Goal: Task Accomplishment & Management: Use online tool/utility

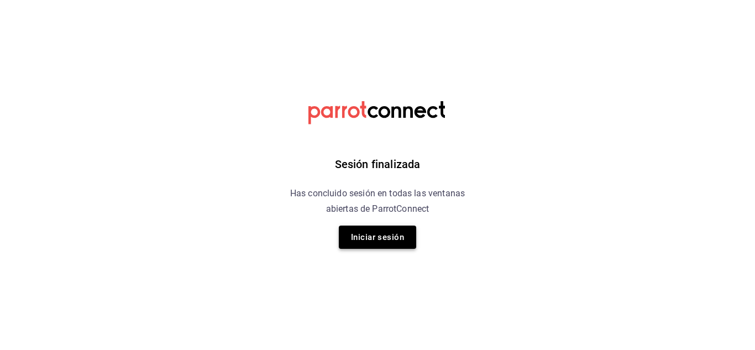
click at [378, 233] on button "Iniciar sesión" at bounding box center [377, 236] width 77 height 23
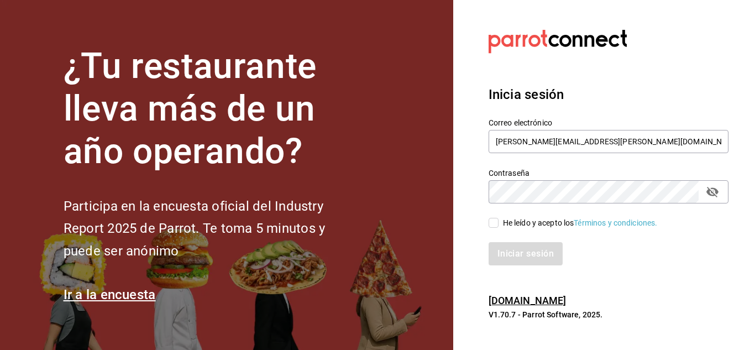
click at [494, 218] on input "He leído y acepto los Términos y condiciones." at bounding box center [493, 223] width 10 height 10
checkbox input "true"
click at [508, 243] on button "Iniciar sesión" at bounding box center [525, 253] width 75 height 23
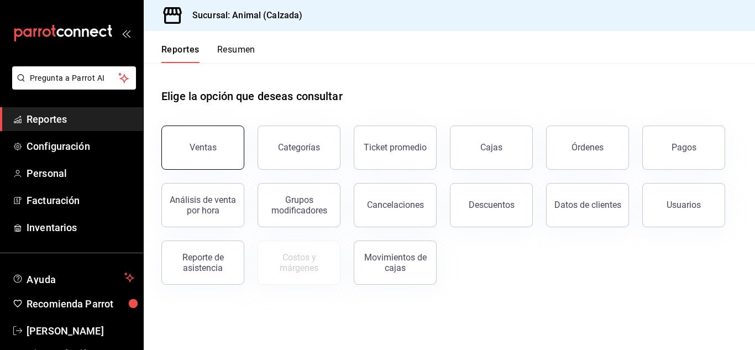
click at [199, 162] on button "Ventas" at bounding box center [202, 147] width 83 height 44
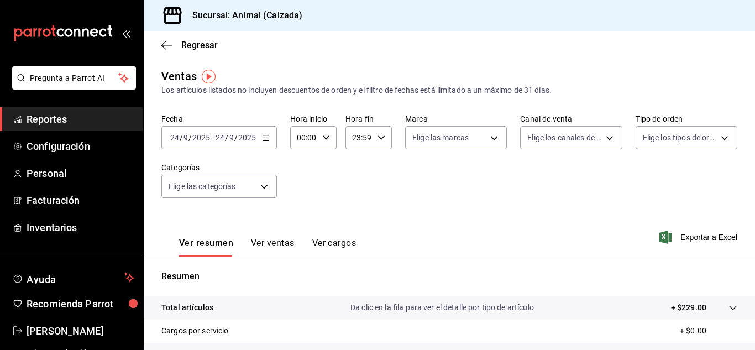
click at [267, 139] on icon "button" at bounding box center [266, 138] width 8 height 8
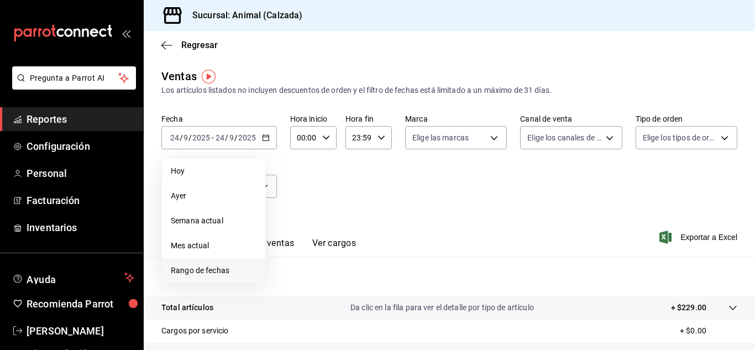
click at [226, 267] on span "Rango de fechas" at bounding box center [214, 271] width 86 height 12
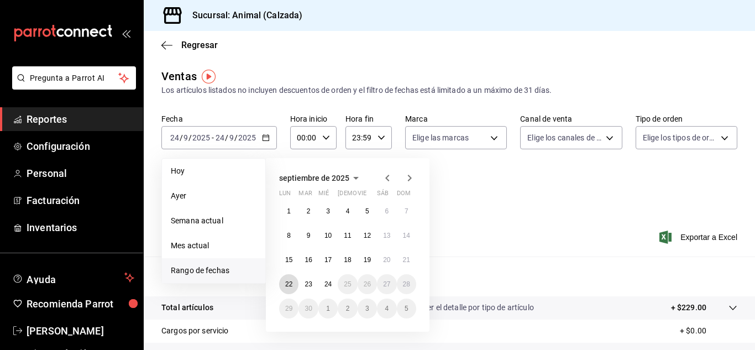
click at [290, 285] on abbr "22" at bounding box center [288, 284] width 7 height 8
click at [335, 280] on button "24" at bounding box center [327, 284] width 19 height 20
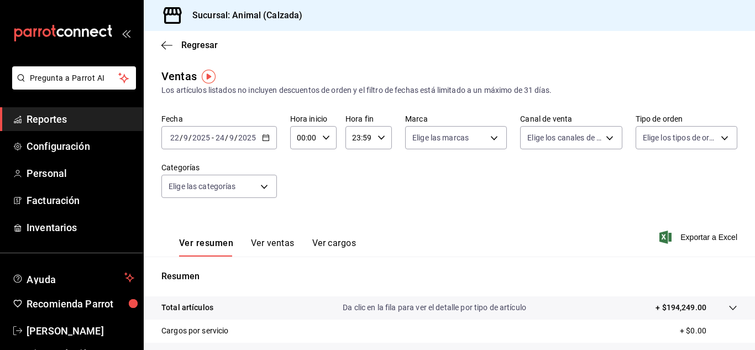
click at [323, 140] on icon "button" at bounding box center [326, 138] width 8 height 8
click at [303, 229] on span "05" at bounding box center [300, 226] width 5 height 9
type input "05:00"
click at [381, 139] on div at bounding box center [377, 175] width 755 height 350
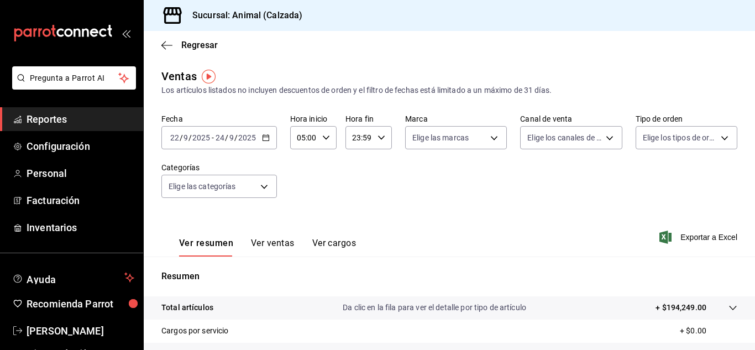
click at [381, 139] on div "00 01 02 03 04 05 06 07 08 09 10 11 12 13 14 15 16 17 18 19 20 21 22 23 00 01 0…" at bounding box center [377, 176] width 755 height 346
click at [381, 138] on icon "button" at bounding box center [381, 138] width 8 height 8
click at [352, 189] on span "05" at bounding box center [354, 189] width 5 height 9
click at [377, 169] on span "00" at bounding box center [377, 165] width 5 height 9
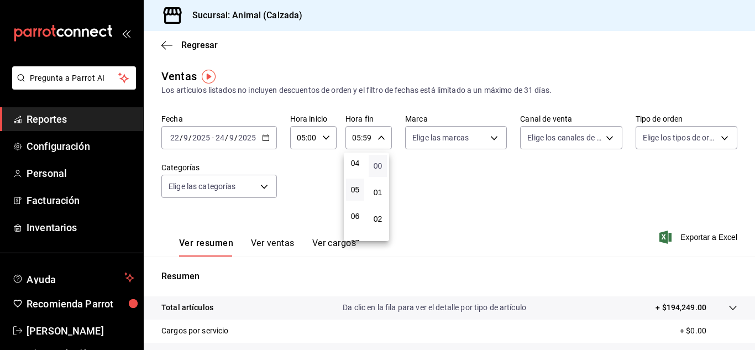
type input "05:00"
click at [492, 142] on div at bounding box center [377, 175] width 755 height 350
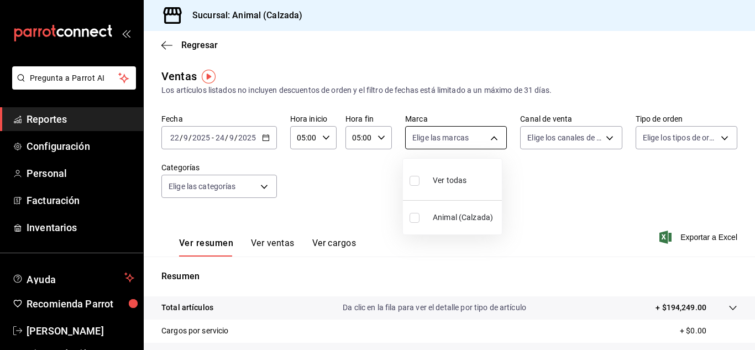
click at [491, 140] on body "Pregunta a Parrot AI Reportes Configuración Personal Facturación Inventarios Ay…" at bounding box center [377, 175] width 755 height 350
click at [455, 176] on span "Ver todas" at bounding box center [450, 181] width 34 height 12
type input "e26472f3-9262-489d-bcba-4c6b034529c7"
checkbox input "true"
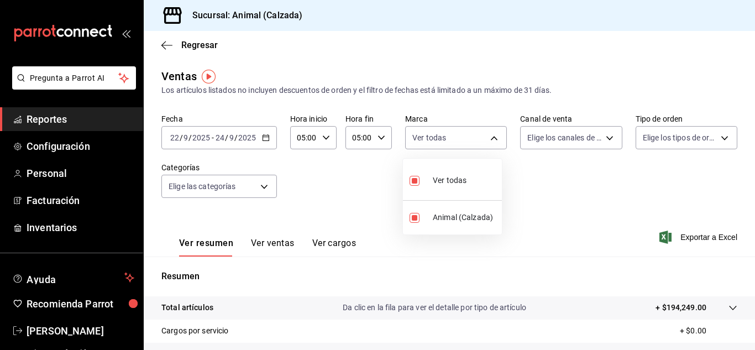
click at [602, 140] on div at bounding box center [377, 175] width 755 height 350
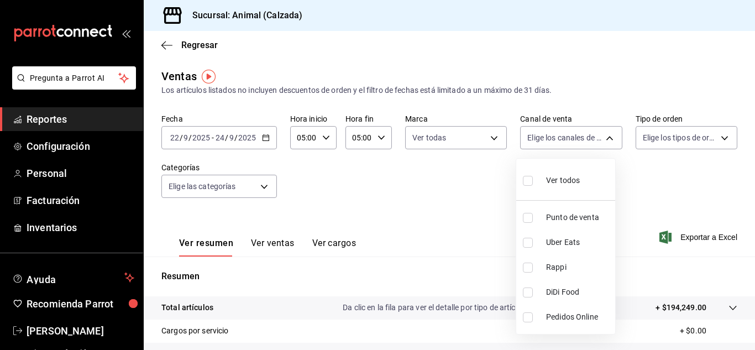
click at [602, 140] on body "Pregunta a Parrot AI Reportes Configuración Personal Facturación Inventarios Ay…" at bounding box center [377, 175] width 755 height 350
click at [571, 178] on span "Ver todos" at bounding box center [563, 181] width 34 height 12
type input "PARROT,UBER_EATS,RAPPI,DIDI_FOOD,ONLINE"
checkbox input "true"
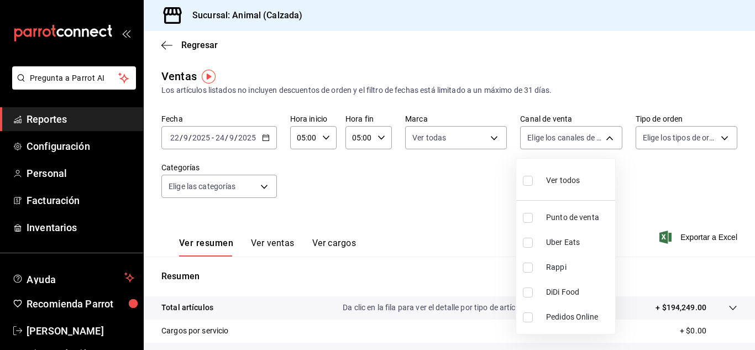
checkbox input "true"
click at [719, 137] on div at bounding box center [377, 175] width 755 height 350
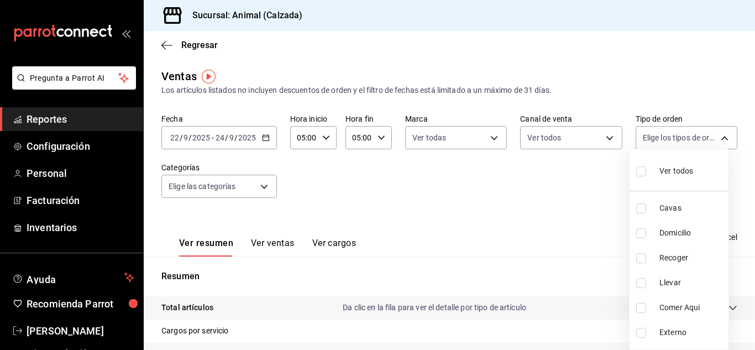
click at [719, 137] on body "Pregunta a Parrot AI Reportes Configuración Personal Facturación Inventarios Ay…" at bounding box center [377, 175] width 755 height 350
click at [665, 172] on span "Ver todos" at bounding box center [676, 171] width 34 height 12
type input "588630d3-b511-4bba-a729-32472510037f,54b7ae00-ca47-4ec1-b7ff-55842c0a2b62,92293…"
checkbox input "true"
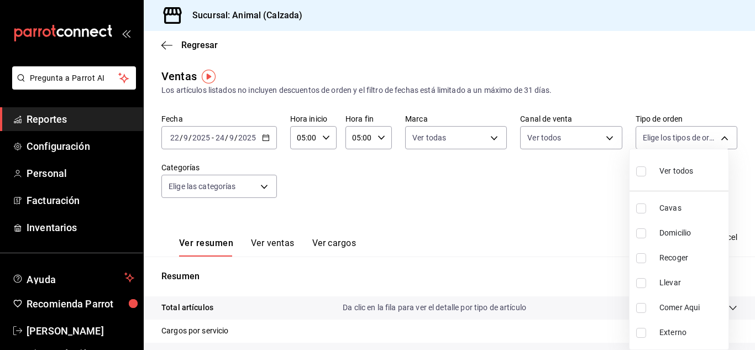
checkbox input "true"
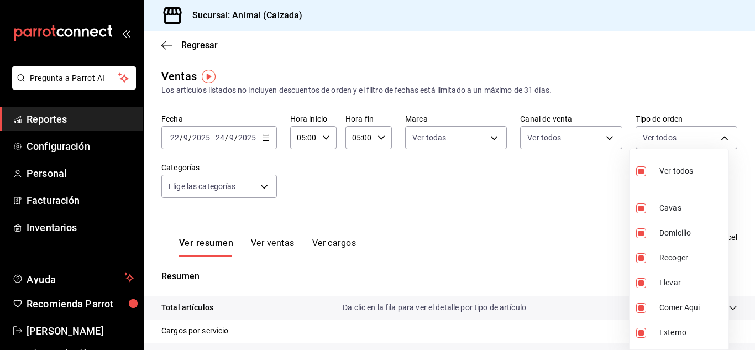
click at [555, 201] on div at bounding box center [377, 175] width 755 height 350
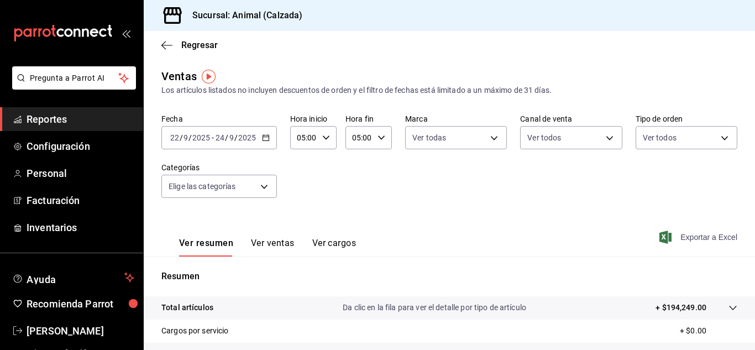
click at [686, 239] on span "Exportar a Excel" at bounding box center [699, 236] width 76 height 13
